Goal: Transaction & Acquisition: Book appointment/travel/reservation

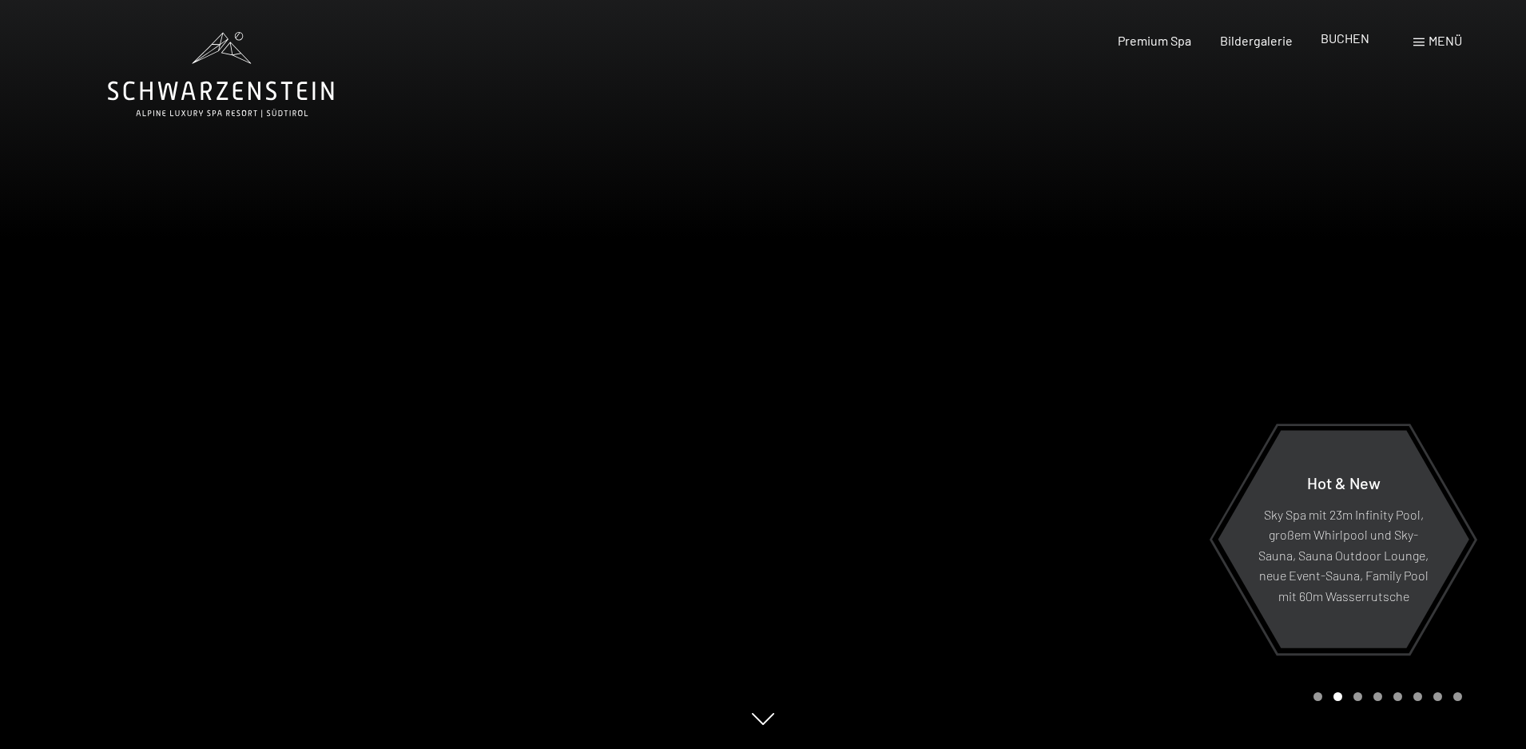
click at [1338, 41] on span "BUCHEN" at bounding box center [1345, 37] width 49 height 15
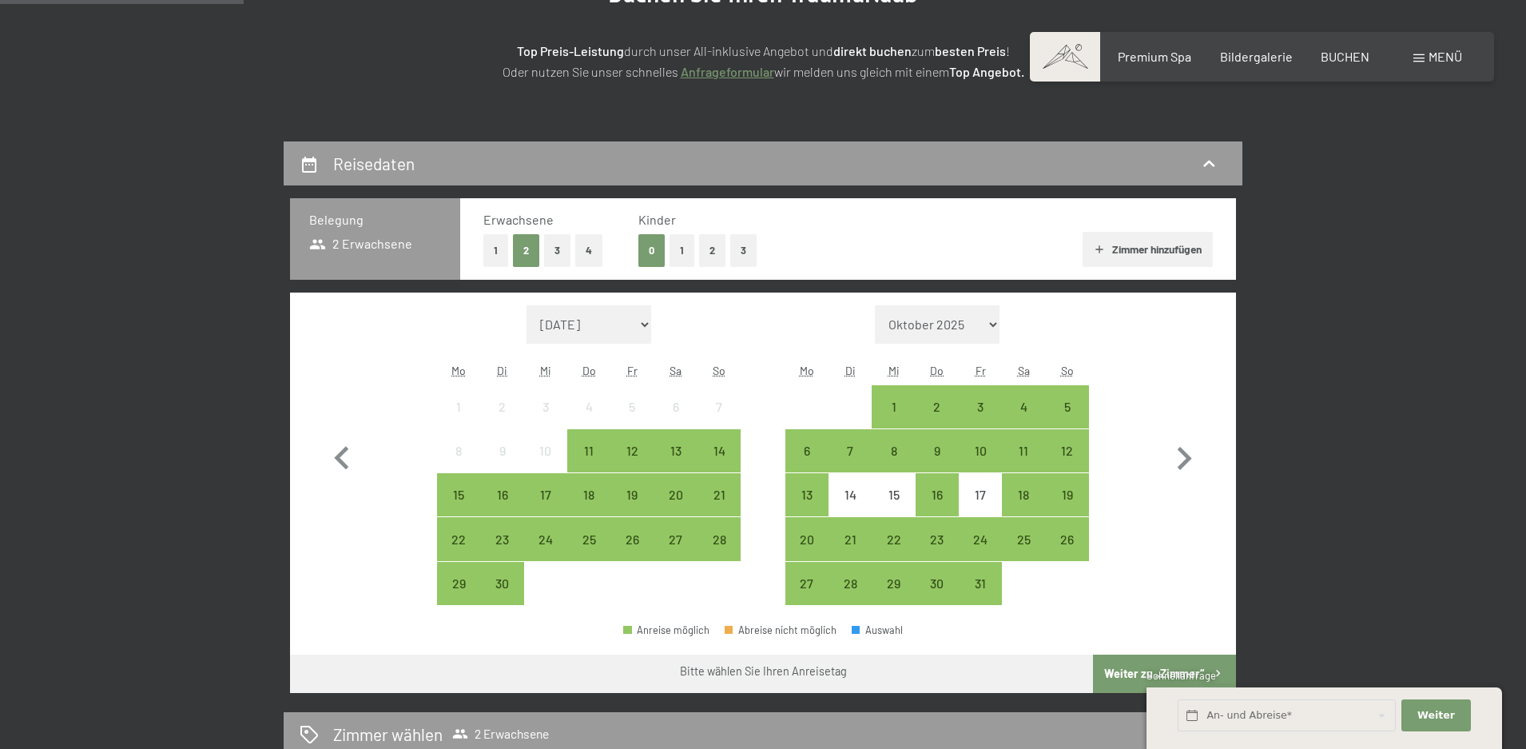
click at [712, 249] on button "2" at bounding box center [712, 250] width 26 height 33
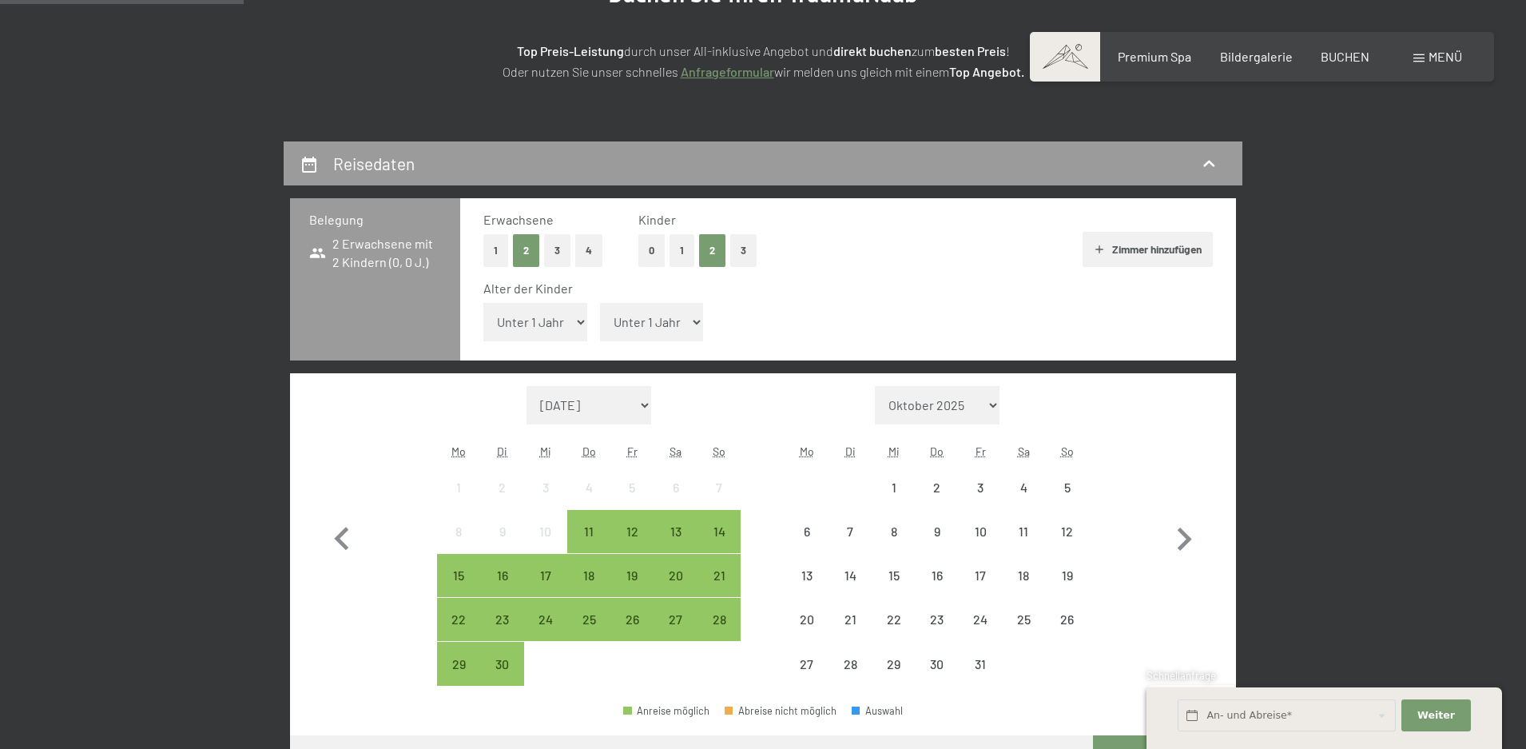
click at [561, 322] on select "Unter 1 Jahr 1 Jahr 2 Jahre 3 Jahre 4 Jahre 5 Jahre 6 Jahre 7 Jahre 8 Jahre 9 J…" at bounding box center [535, 322] width 104 height 38
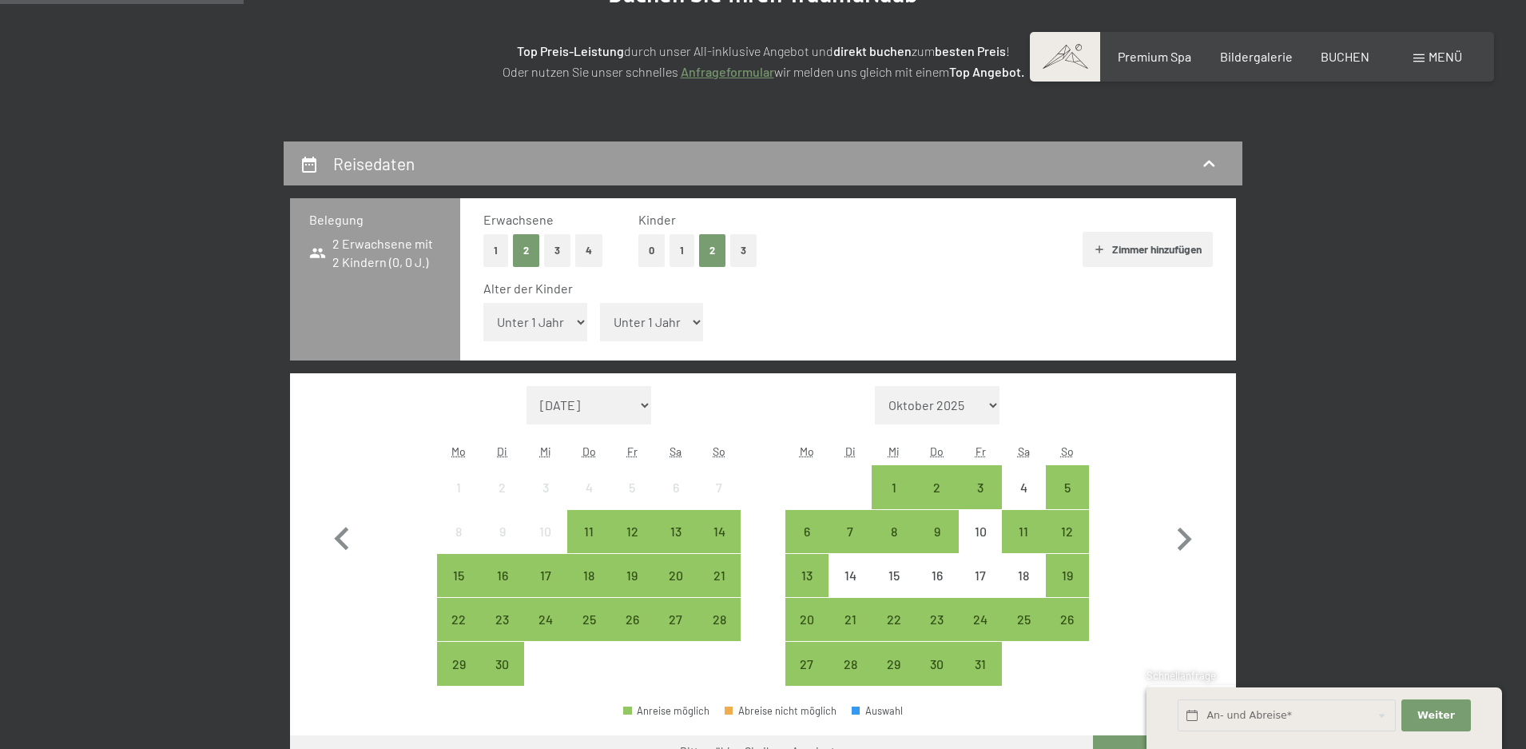
select select "11"
click at [483, 303] on select "Unter 1 Jahr 1 Jahr 2 Jahre 3 Jahre 4 Jahre 5 Jahre 6 Jahre 7 Jahre 8 Jahre 9 J…" at bounding box center [535, 322] width 104 height 38
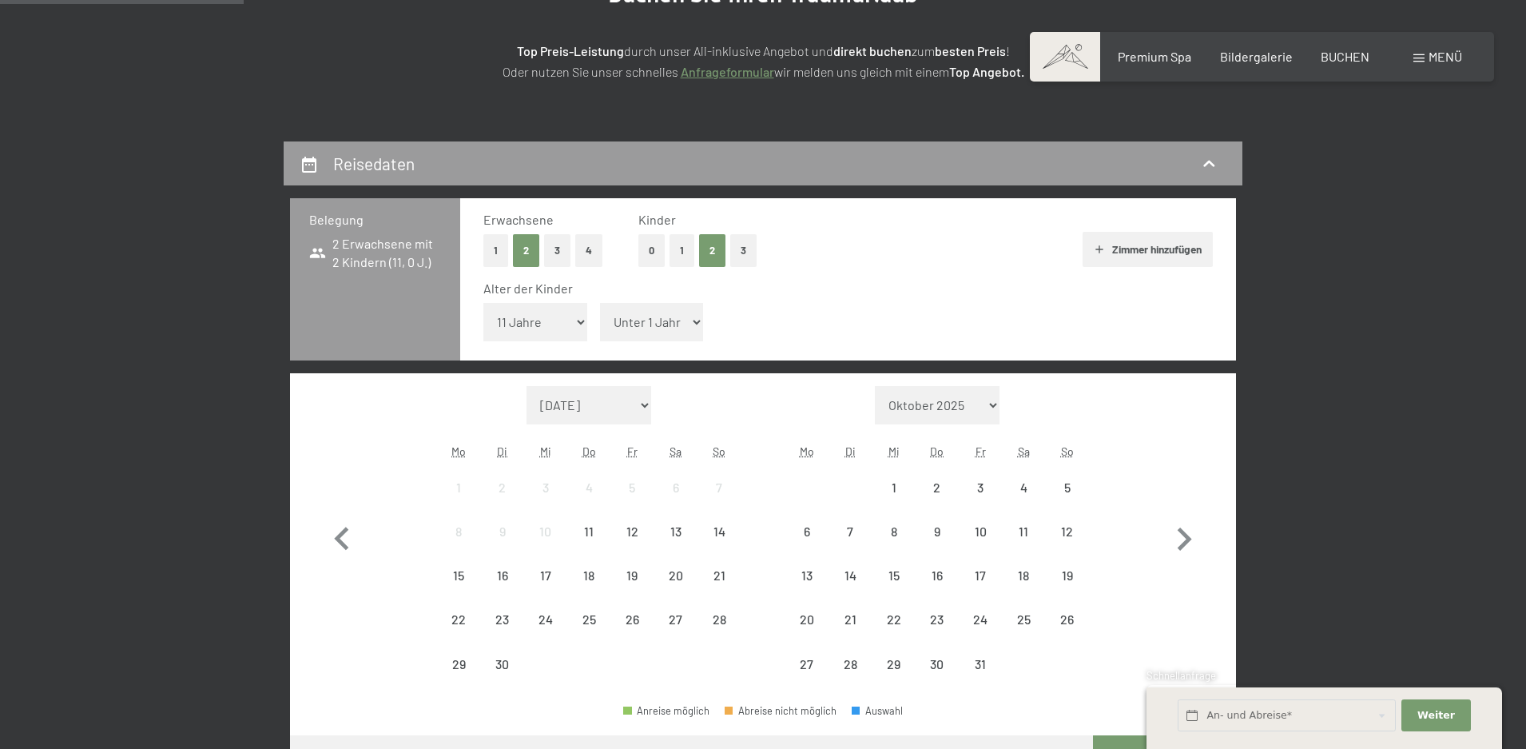
click at [658, 331] on select "Unter 1 Jahr 1 Jahr 2 Jahre 3 Jahre 4 Jahre 5 Jahre 6 Jahre 7 Jahre 8 Jahre 9 J…" at bounding box center [652, 322] width 104 height 38
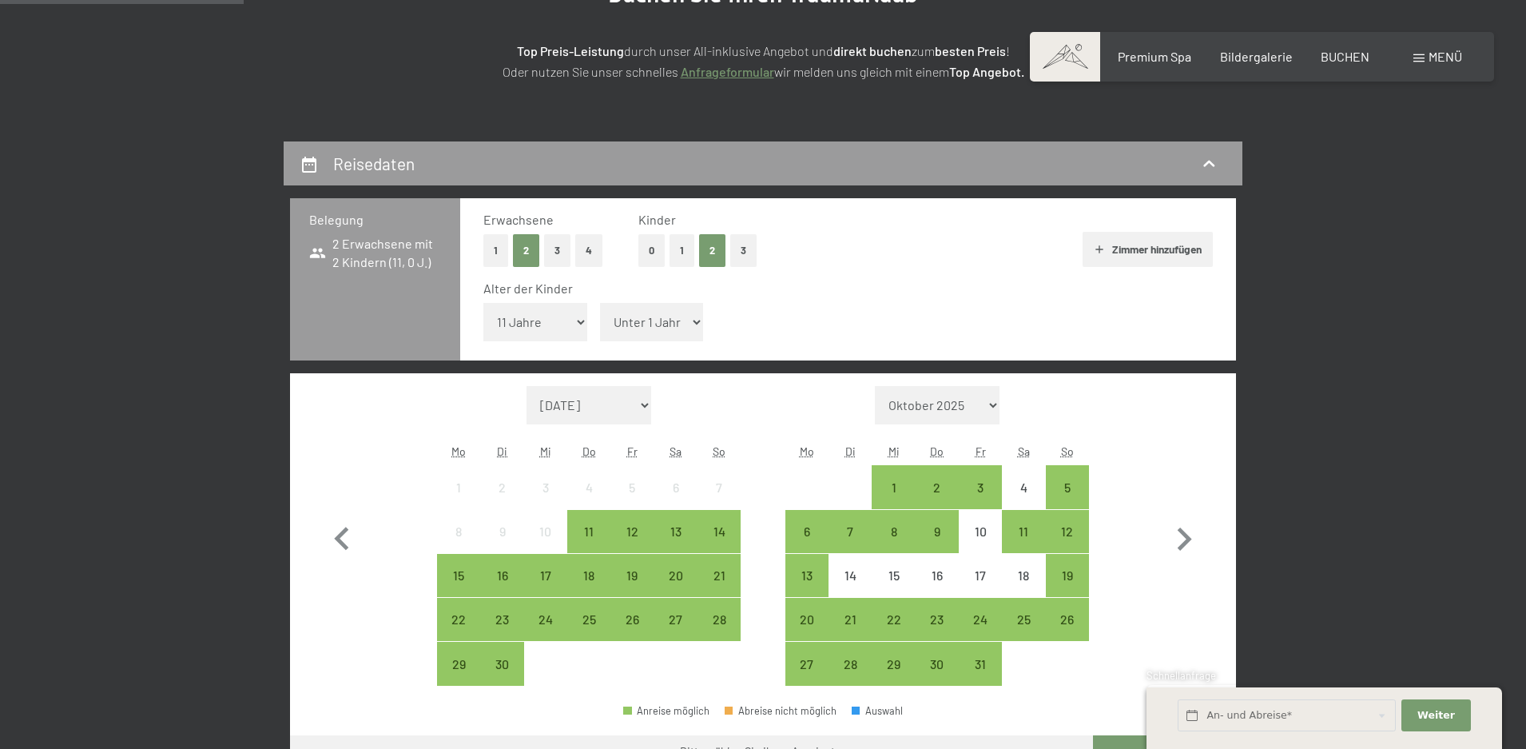
select select "8"
click at [600, 303] on select "Unter 1 Jahr 1 Jahr 2 Jahre 3 Jahre 4 Jahre 5 Jahre 6 Jahre 7 Jahre 8 Jahre 9 J…" at bounding box center [652, 322] width 104 height 38
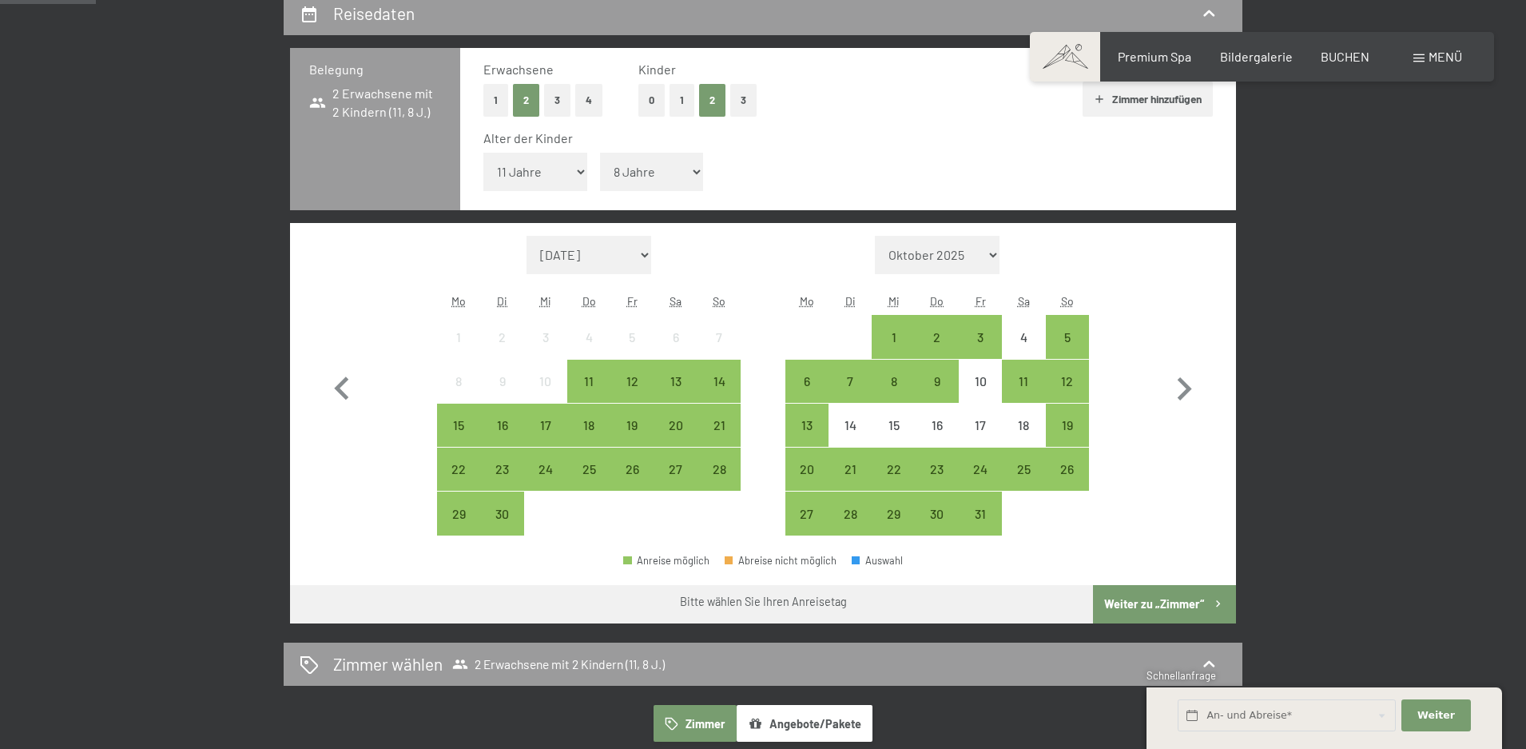
scroll to position [399, 0]
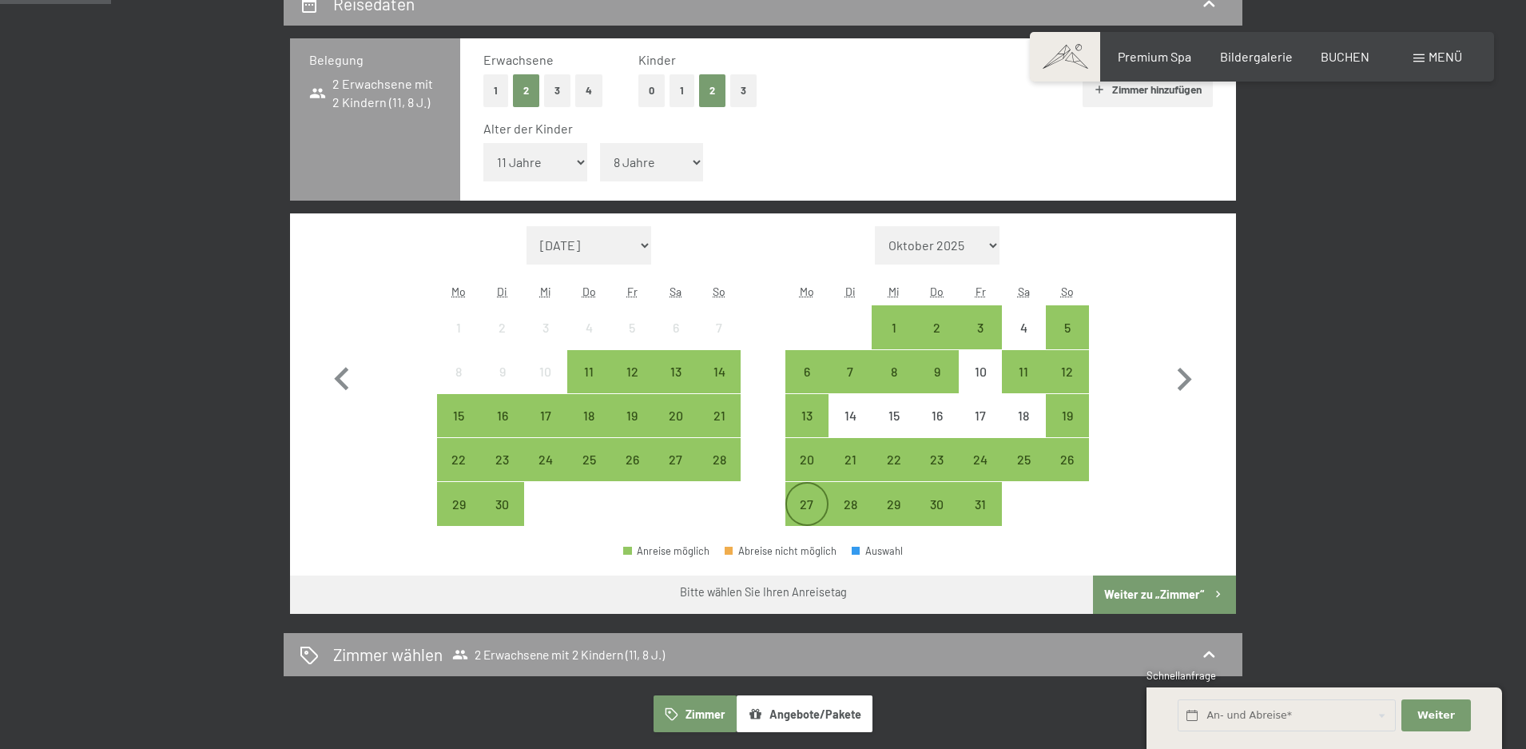
click at [801, 506] on div "27" at bounding box center [807, 518] width 40 height 40
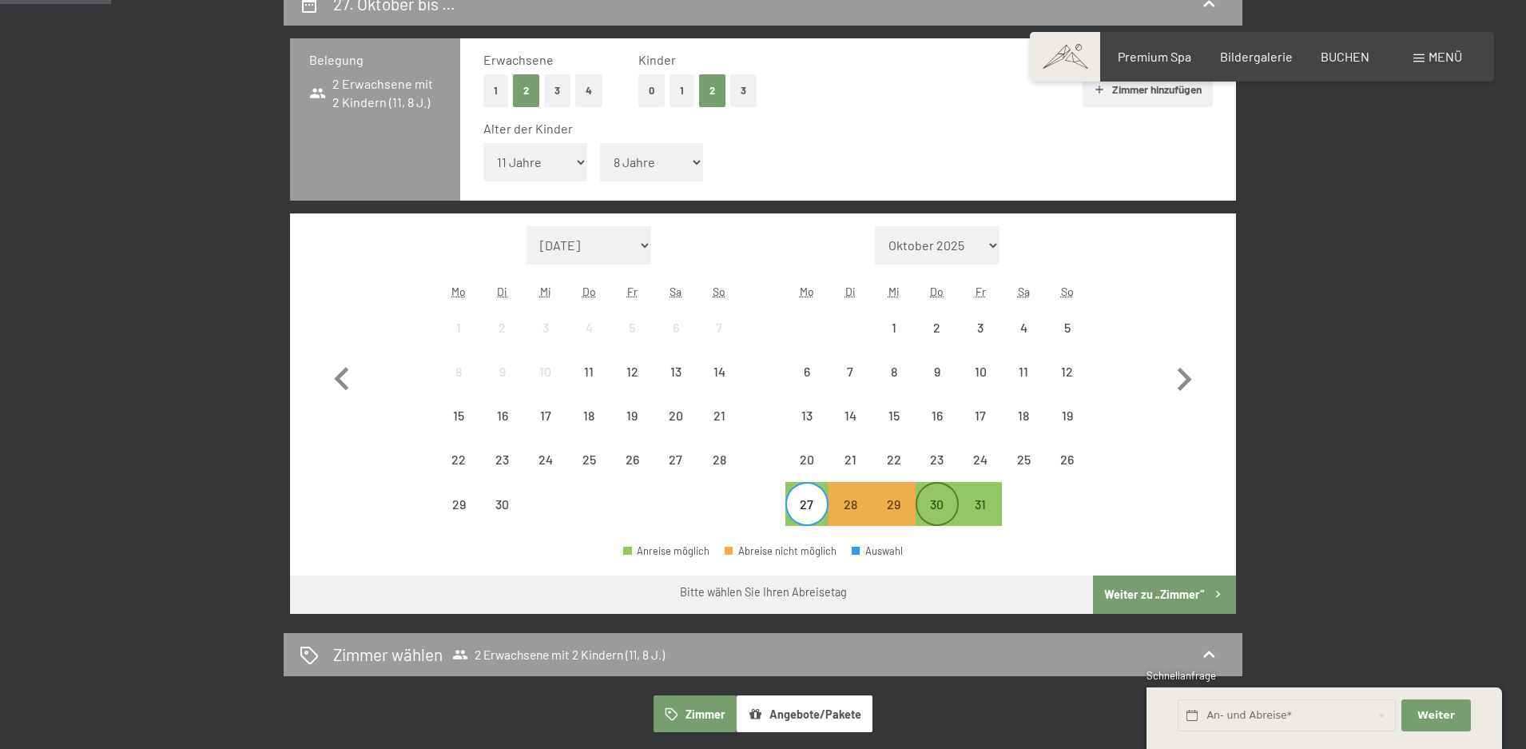
click at [927, 500] on div "30" at bounding box center [937, 518] width 40 height 40
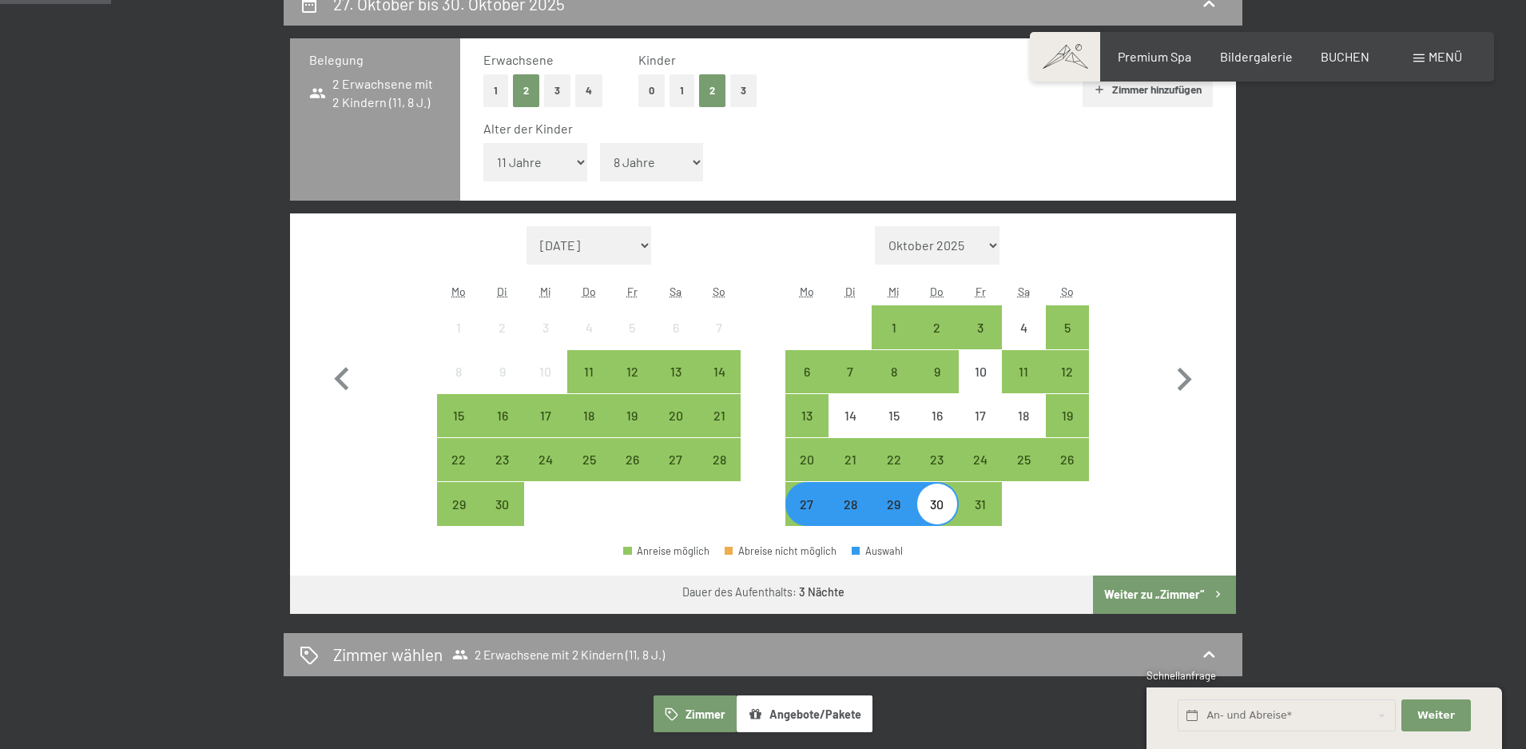
click at [1142, 591] on button "Weiter zu „Zimmer“" at bounding box center [1164, 594] width 143 height 38
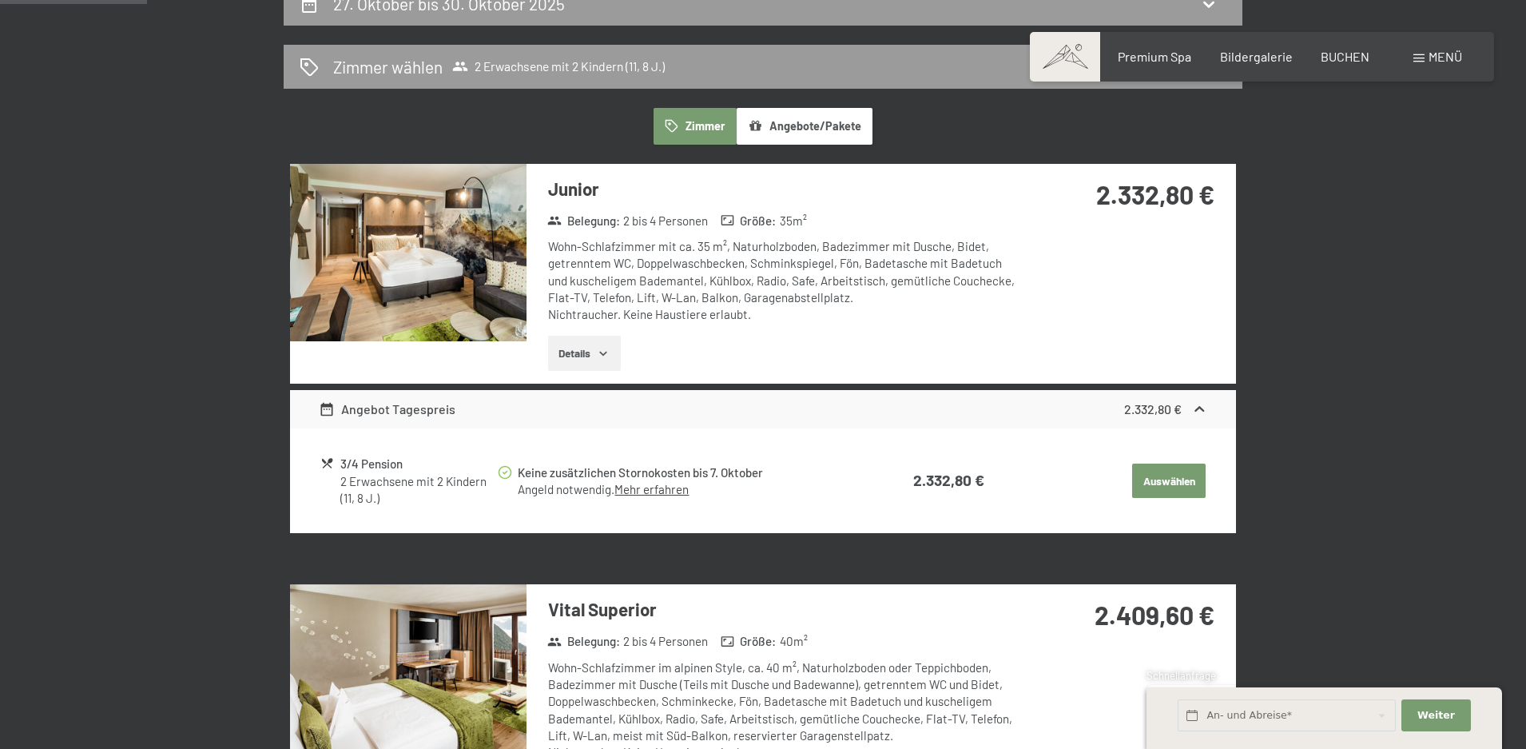
scroll to position [381, 0]
